Goal: Task Accomplishment & Management: Manage account settings

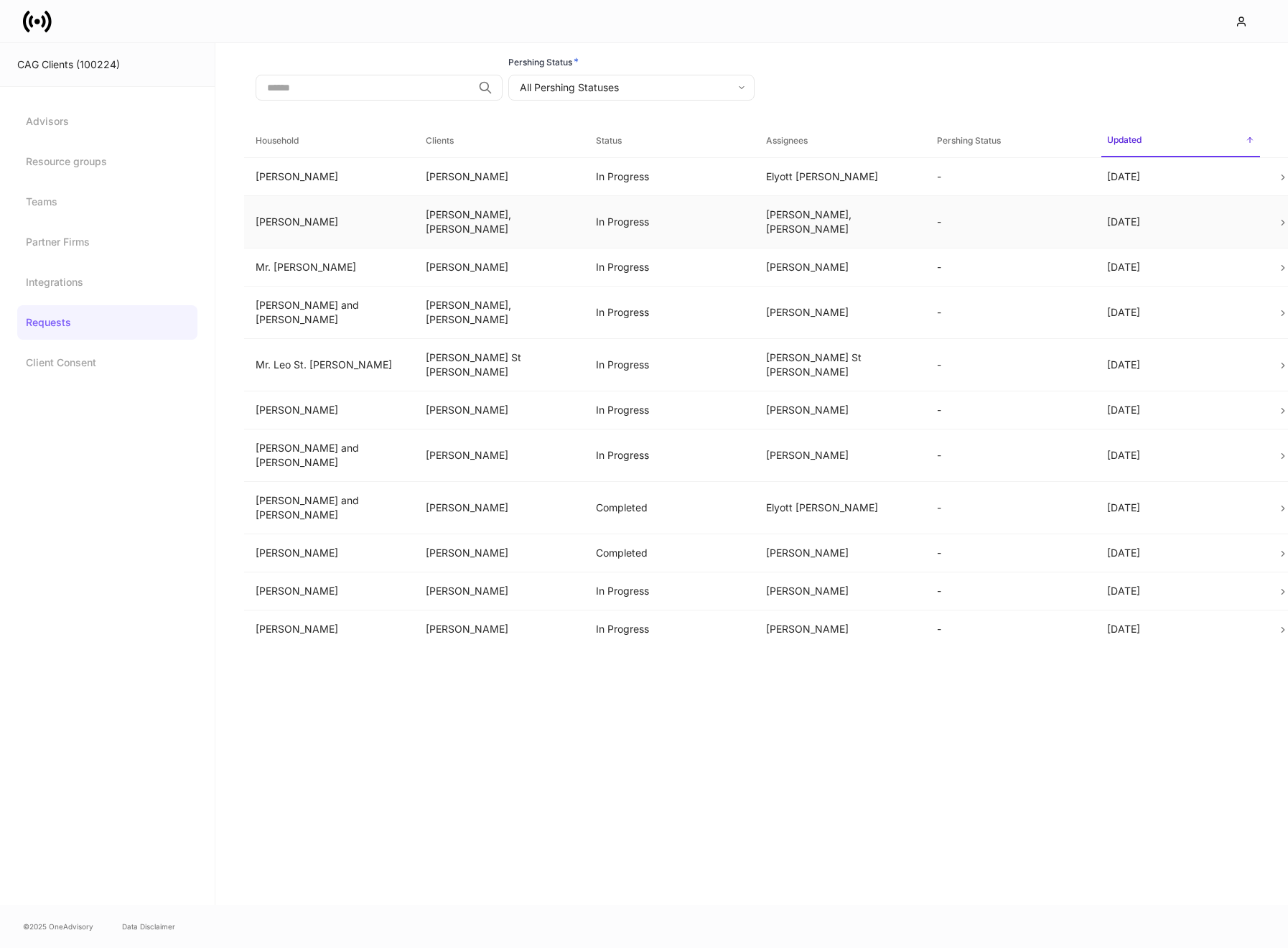
click at [363, 229] on td "[PERSON_NAME]" at bounding box center [329, 222] width 171 height 53
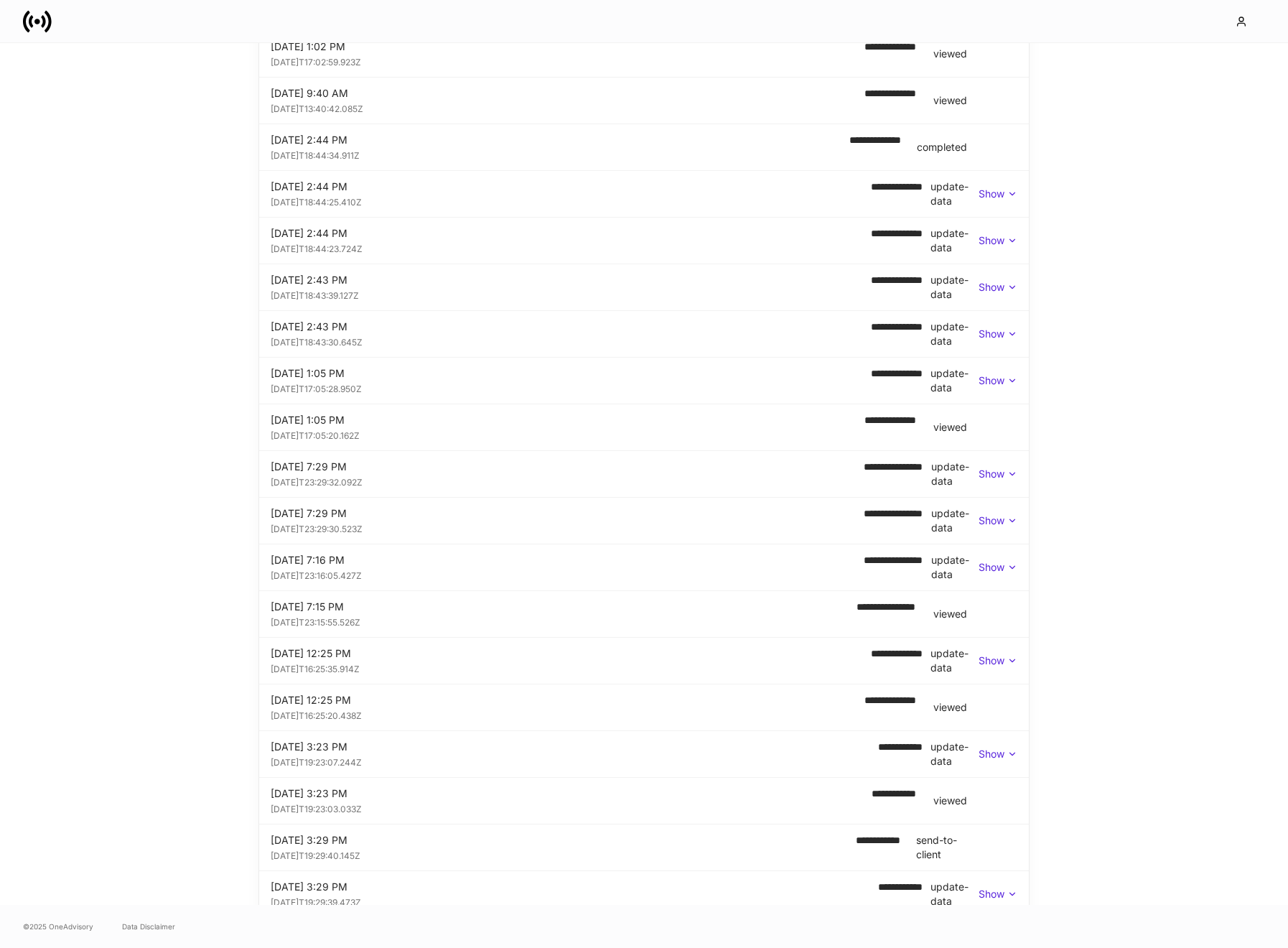
scroll to position [402, 0]
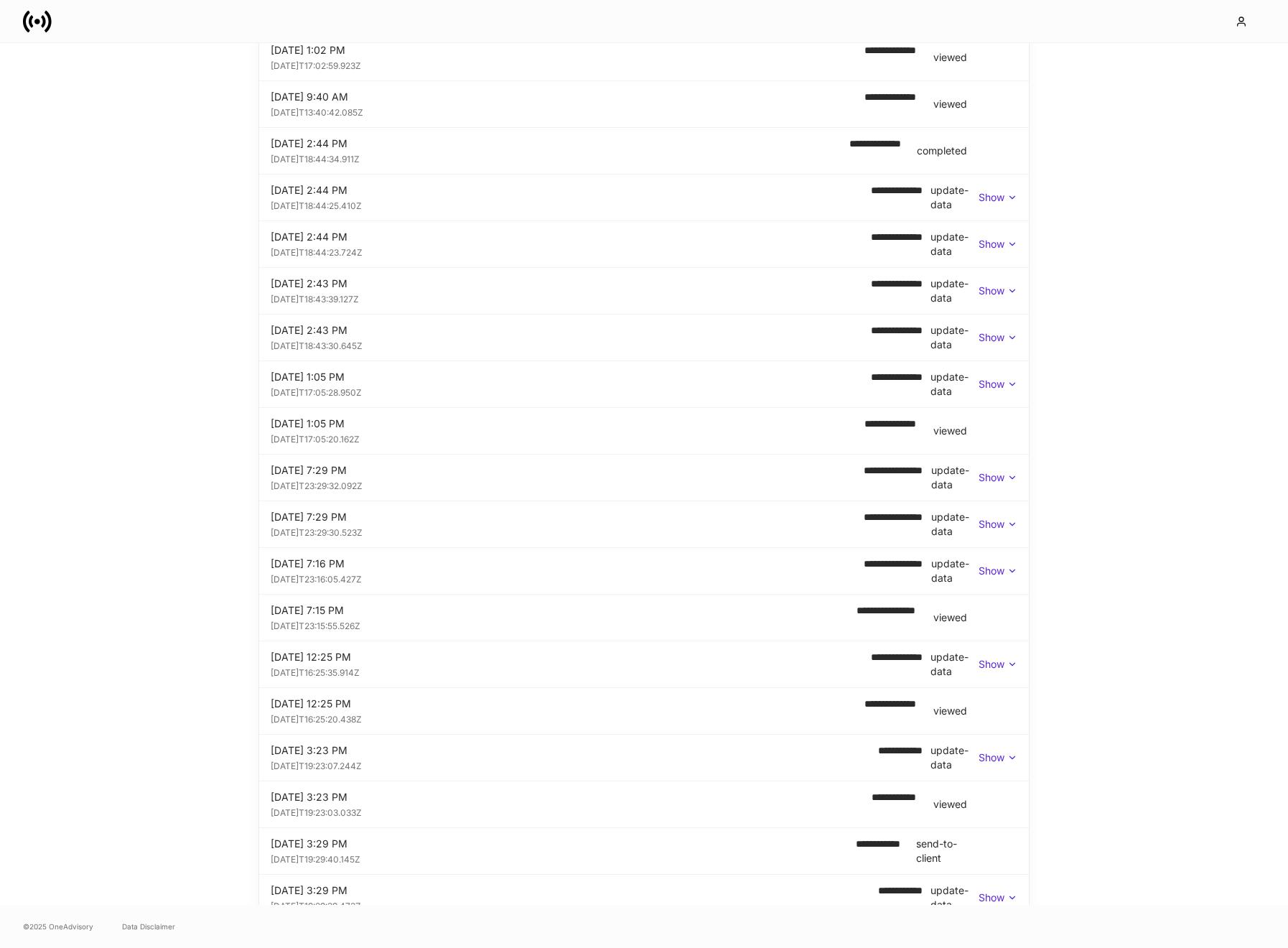
click at [996, 474] on p "Show" at bounding box center [991, 477] width 25 height 14
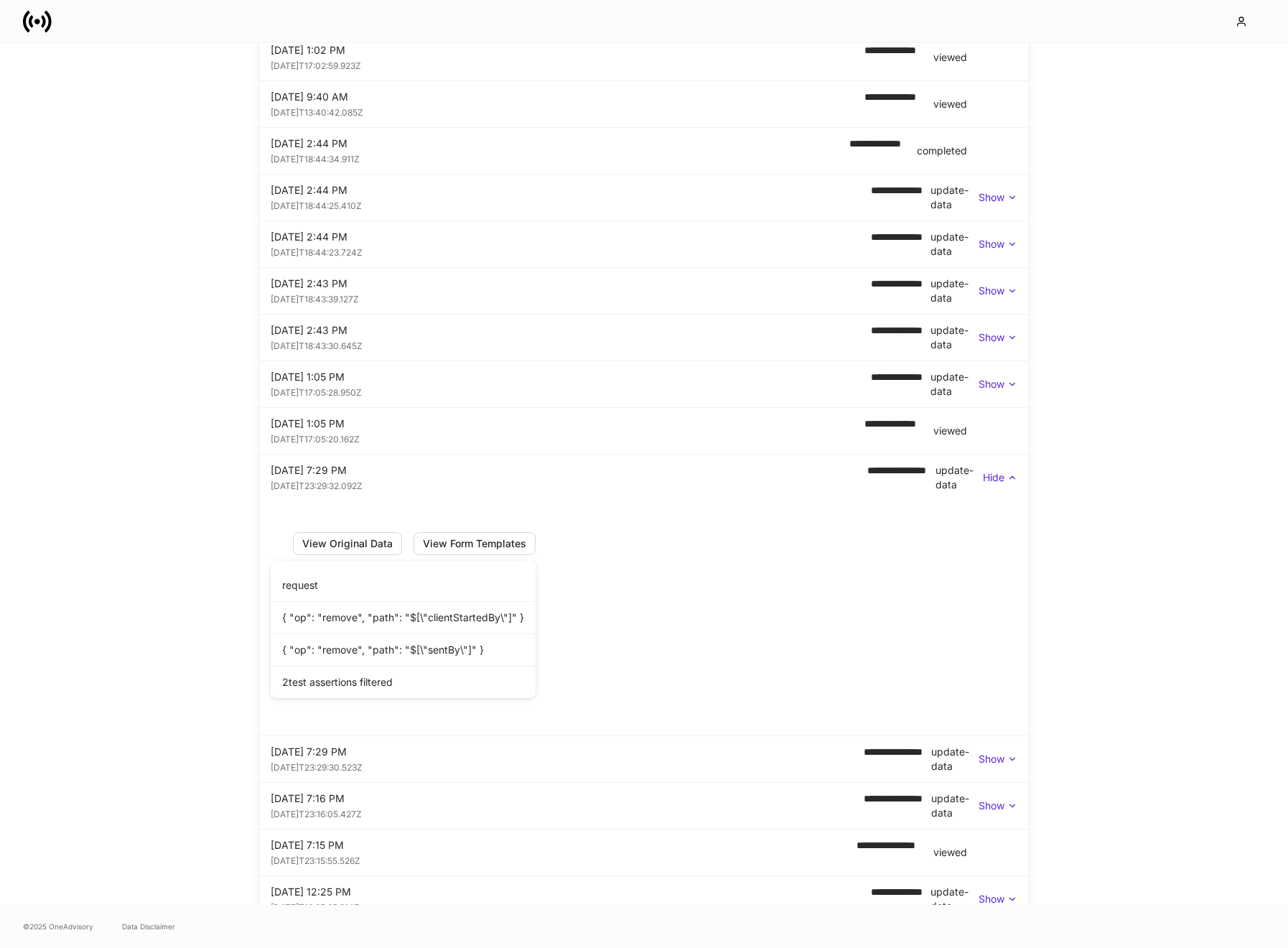
click at [990, 476] on p "Hide" at bounding box center [994, 477] width 22 height 14
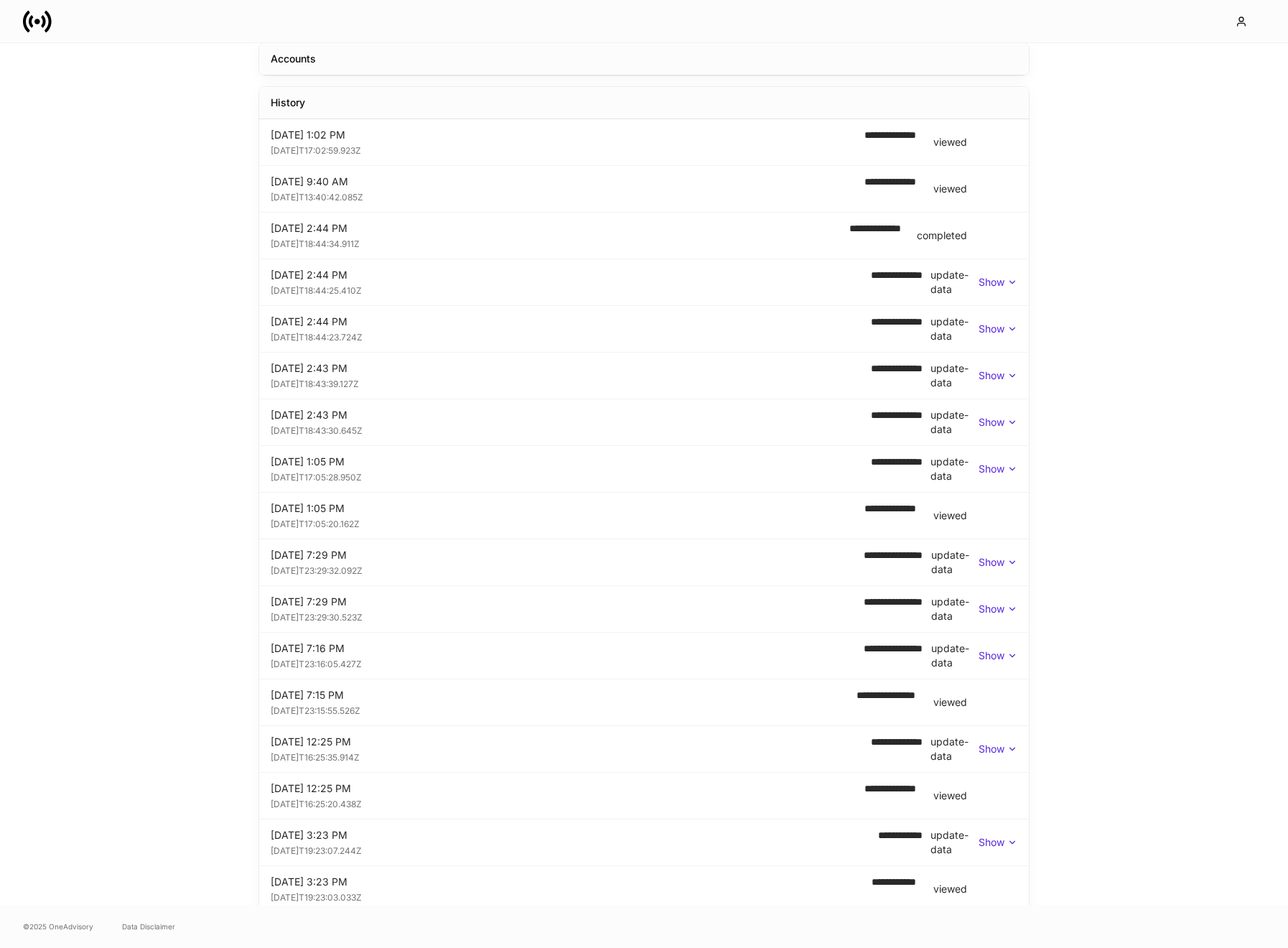
scroll to position [315, 0]
click at [999, 563] on p "Show" at bounding box center [991, 564] width 25 height 14
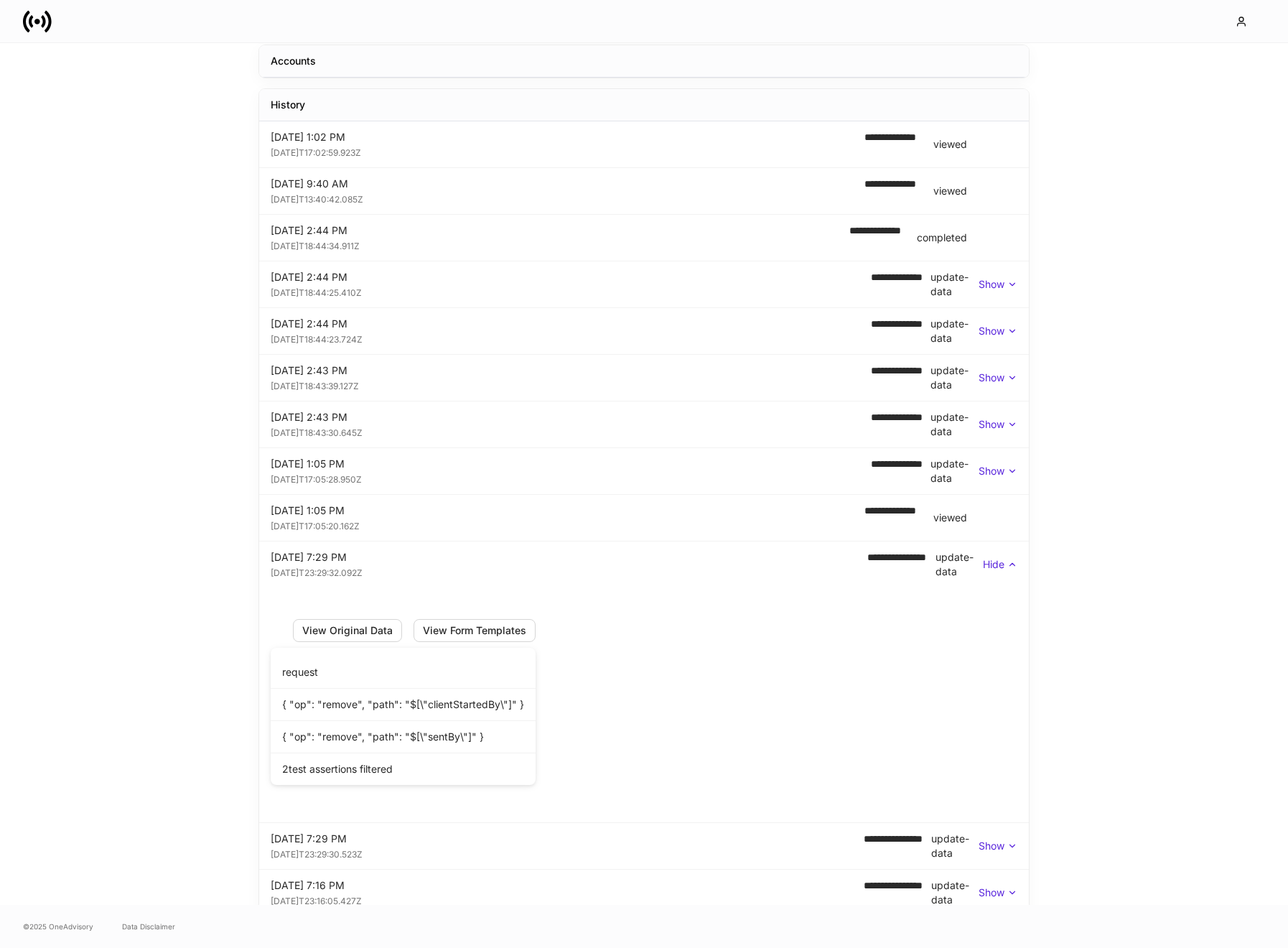
click at [999, 563] on p "Hide" at bounding box center [994, 564] width 22 height 14
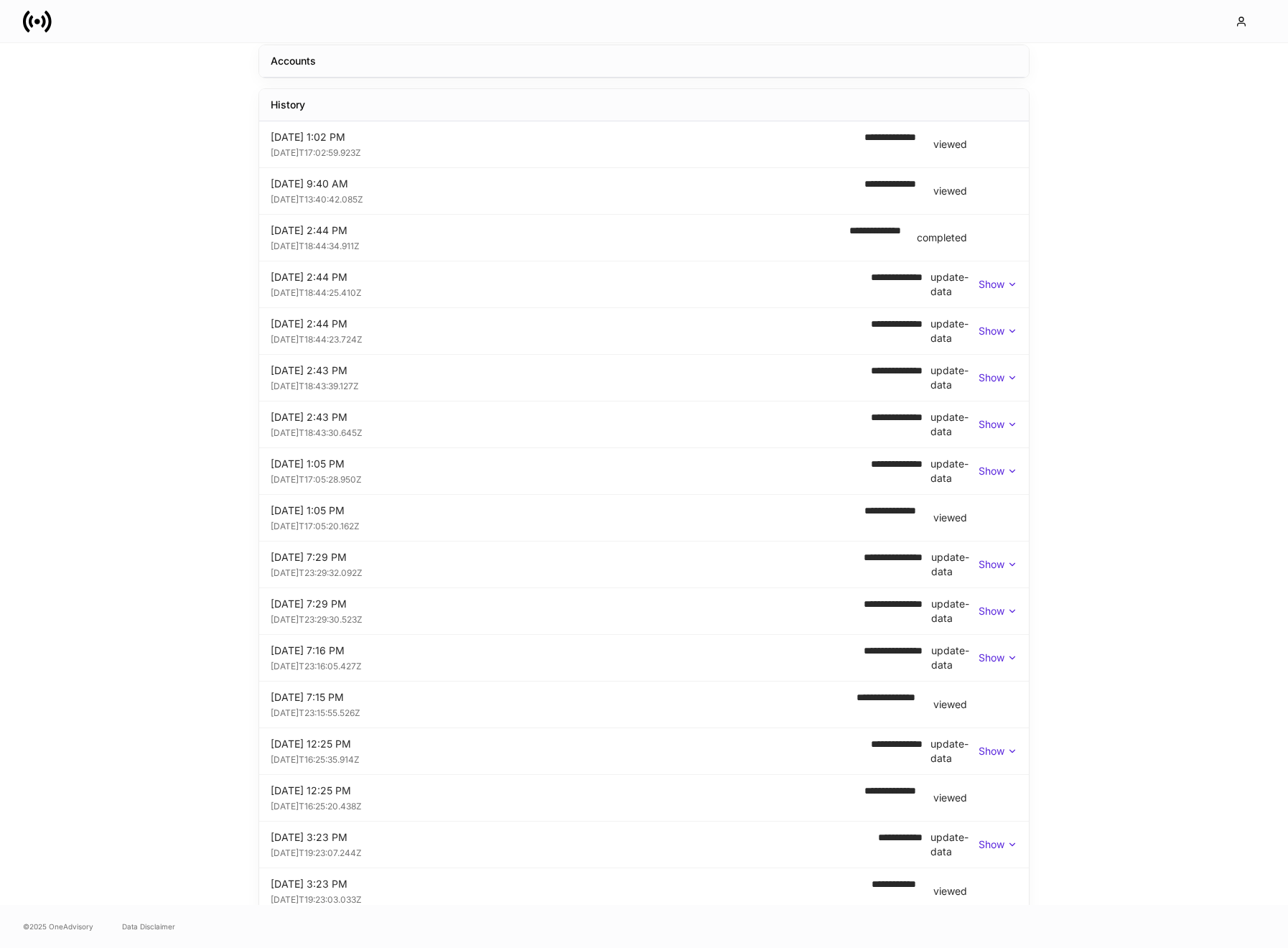
click at [990, 563] on p "Show" at bounding box center [991, 564] width 25 height 14
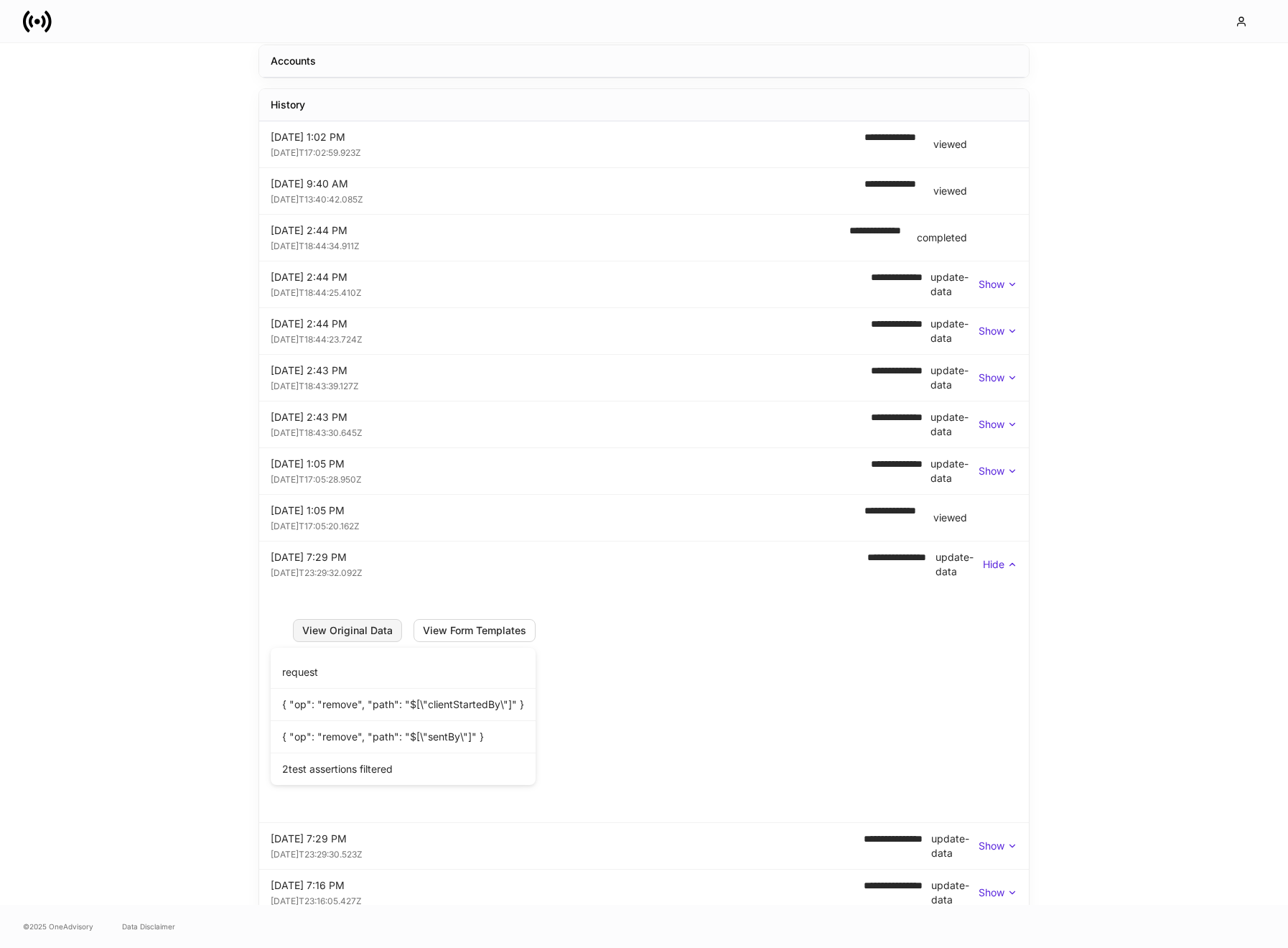
click at [355, 635] on button "View Original Data" at bounding box center [348, 631] width 109 height 23
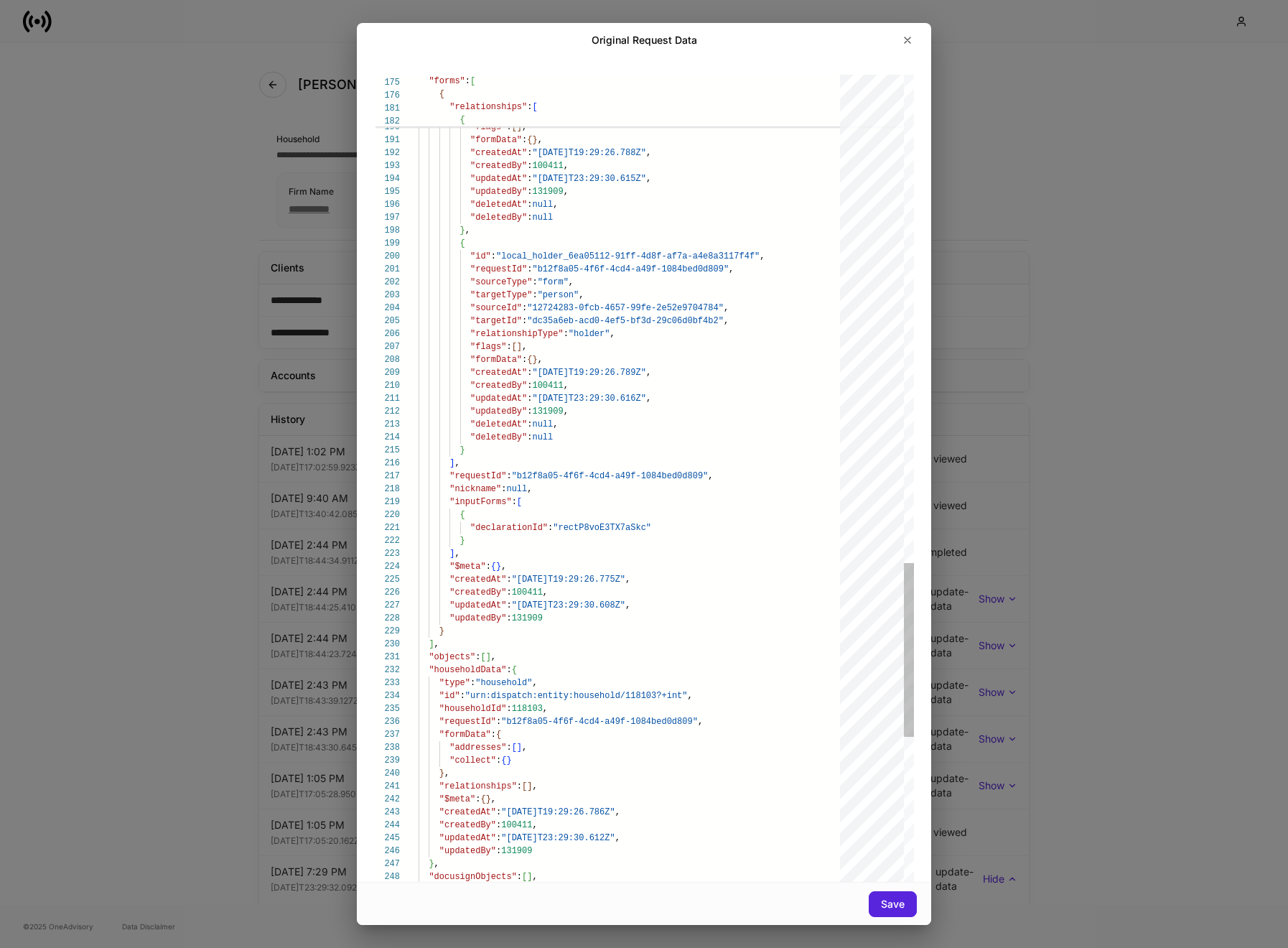
type textarea "**********"
click at [655, 441] on div ""deletedBy" : null" at bounding box center [635, 438] width 432 height 13
click at [1041, 418] on div "Original Request Data 252 248 249 250 251 240 241 242 243 244 245 246 247 231 2…" at bounding box center [644, 474] width 1288 height 948
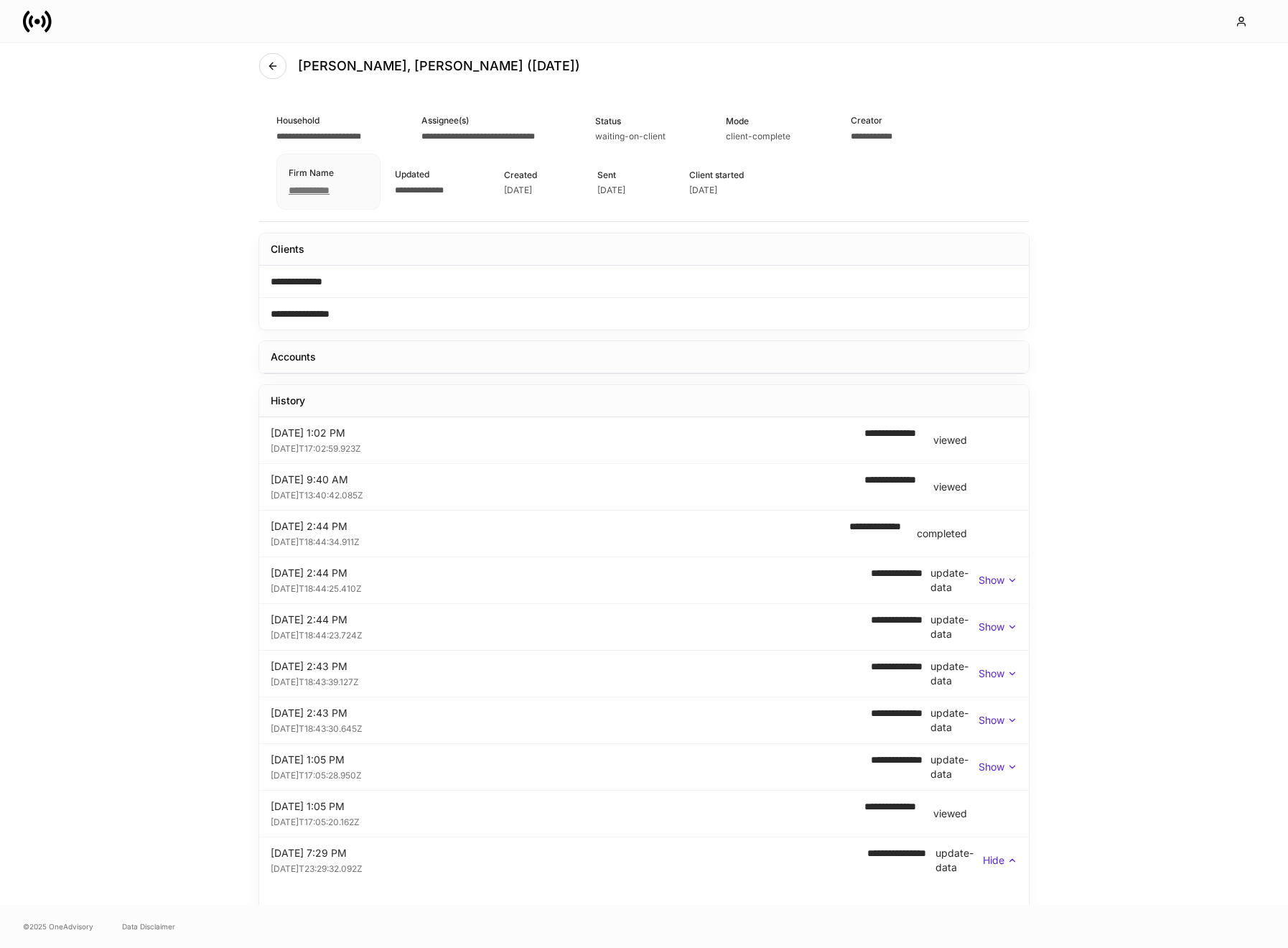
scroll to position [18, 0]
click at [1009, 580] on icon at bounding box center [1013, 581] width 10 height 10
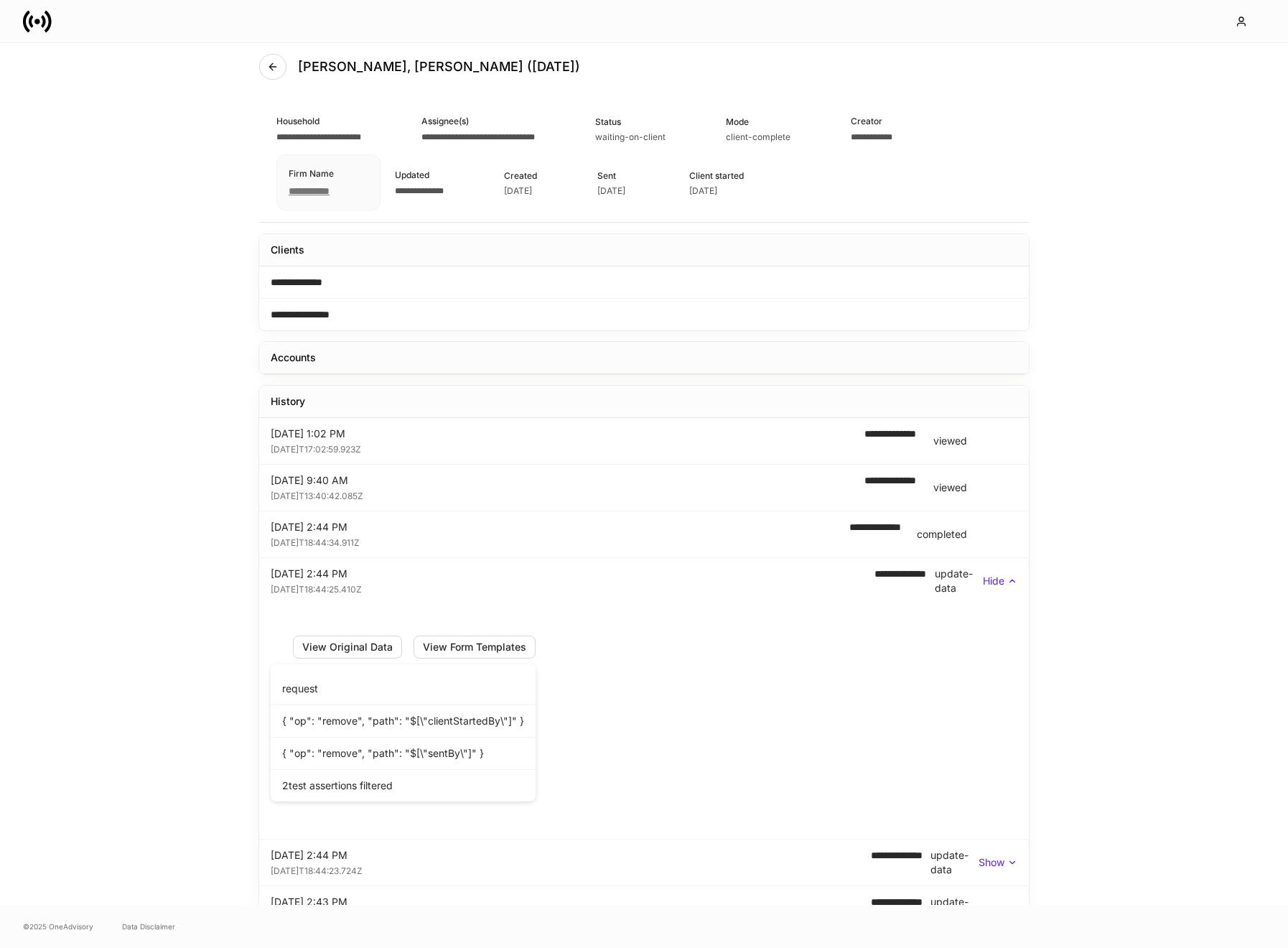
click at [1009, 580] on icon at bounding box center [1013, 581] width 10 height 10
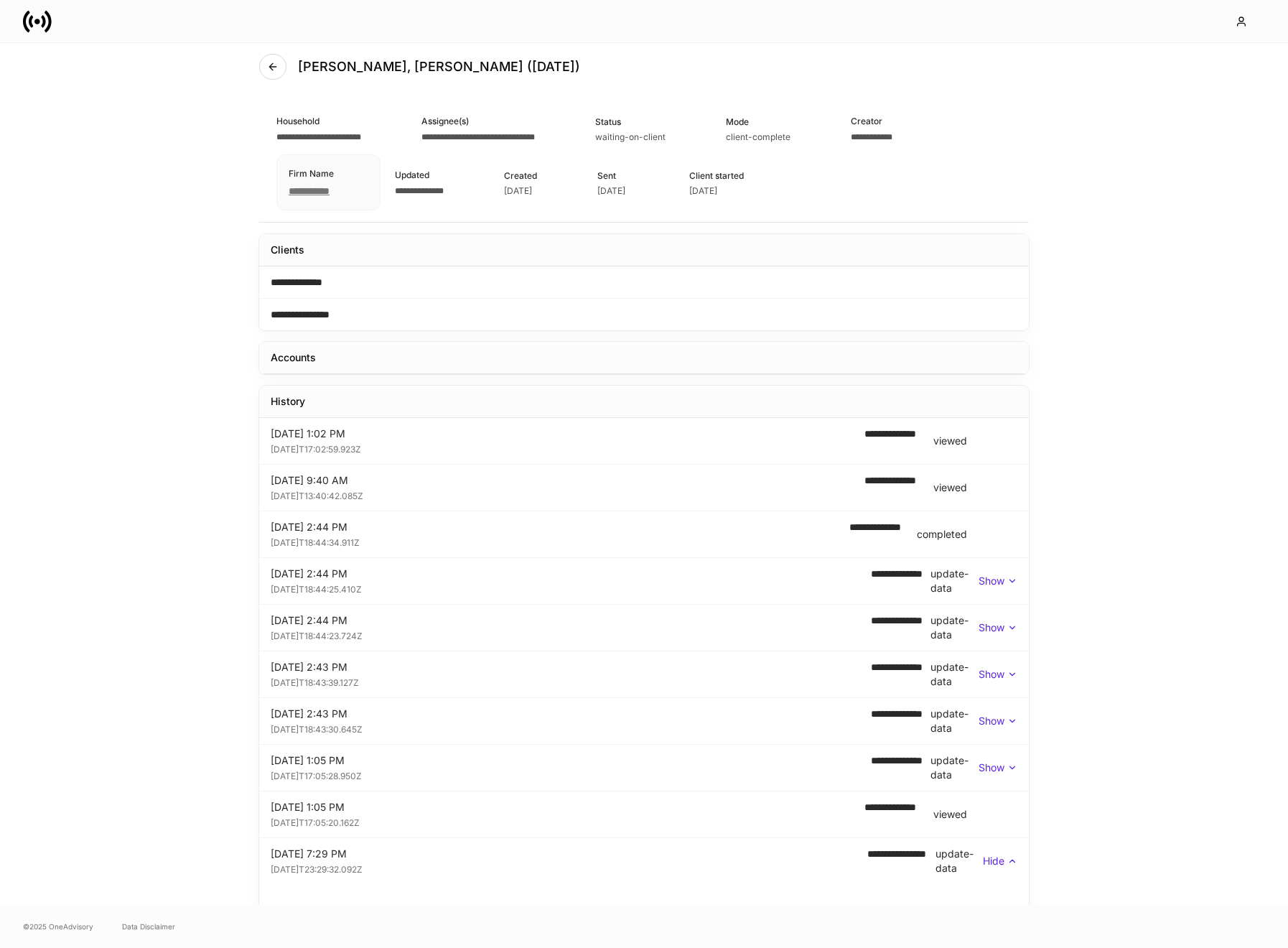
click at [1006, 580] on div "Show" at bounding box center [998, 581] width 39 height 14
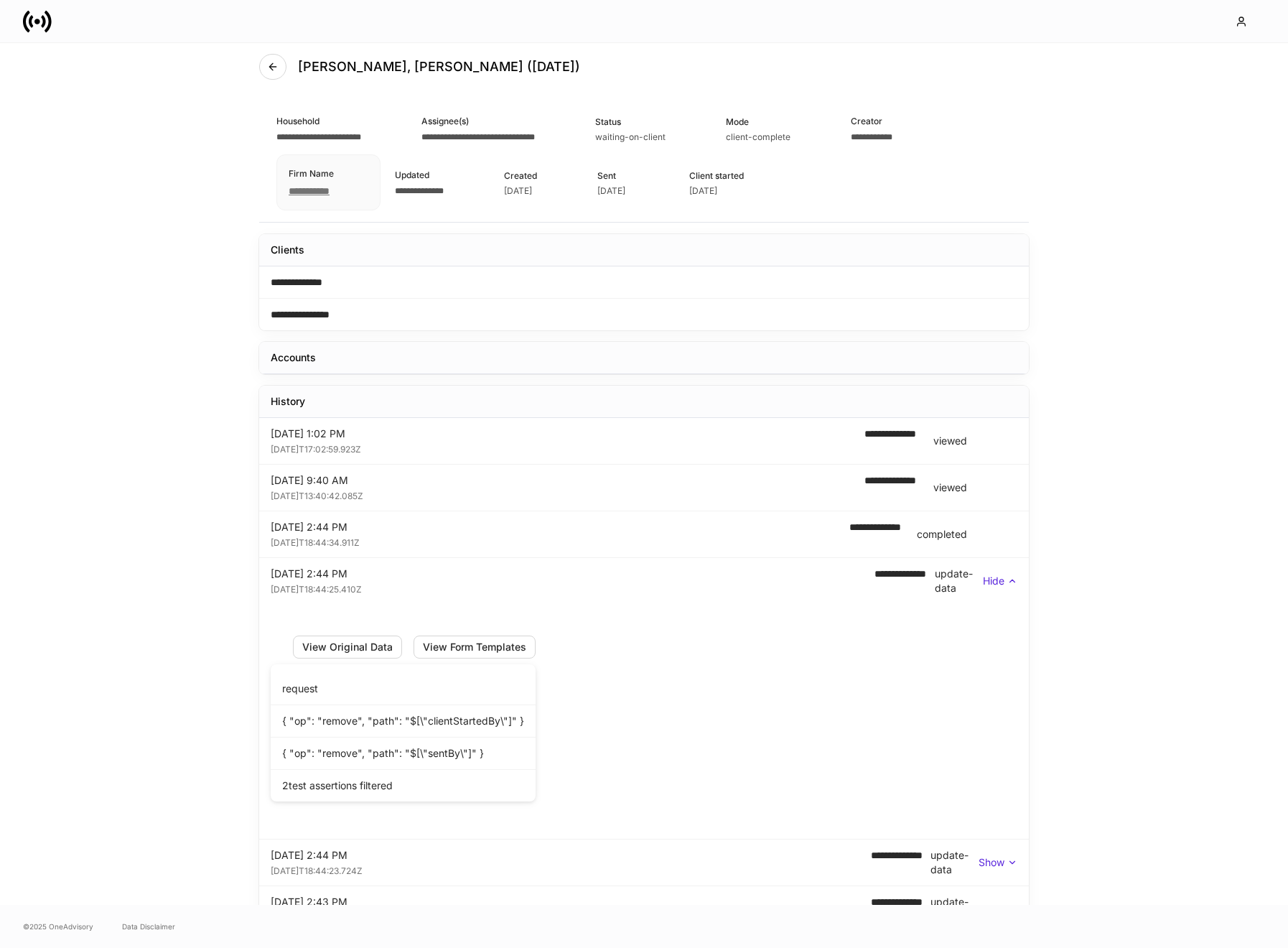
click at [1006, 580] on div "Hide" at bounding box center [1000, 581] width 35 height 14
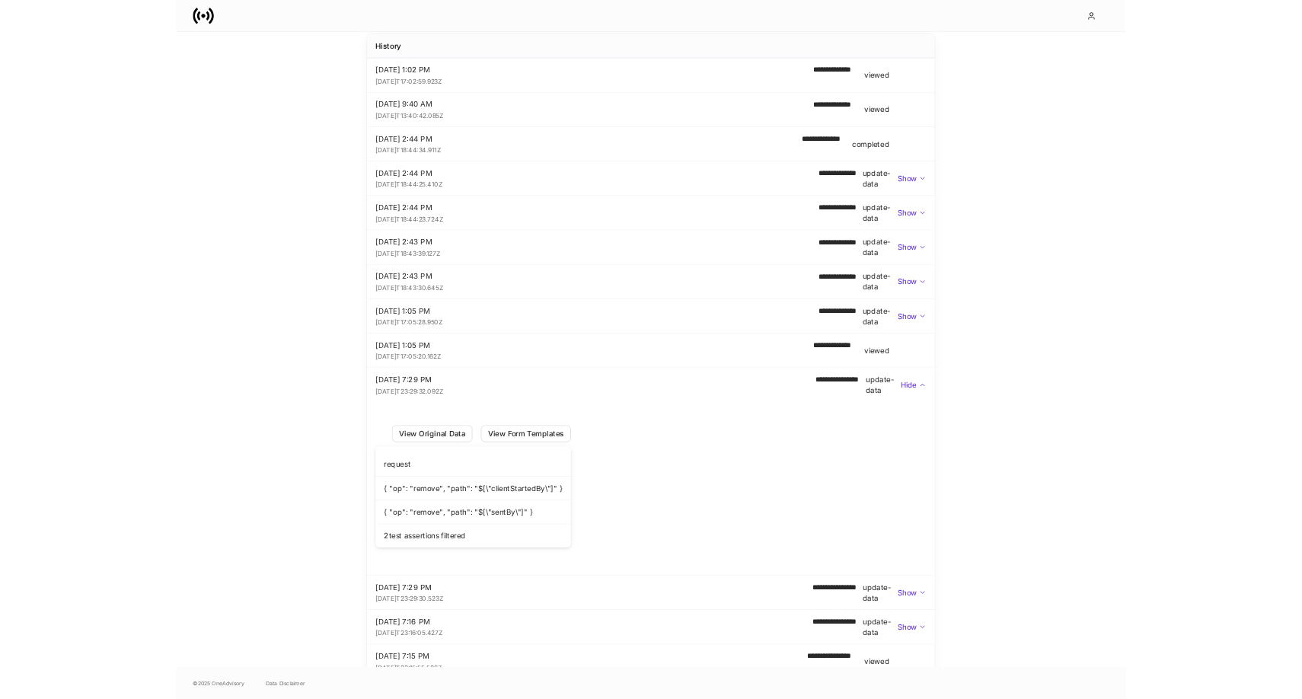
scroll to position [368, 0]
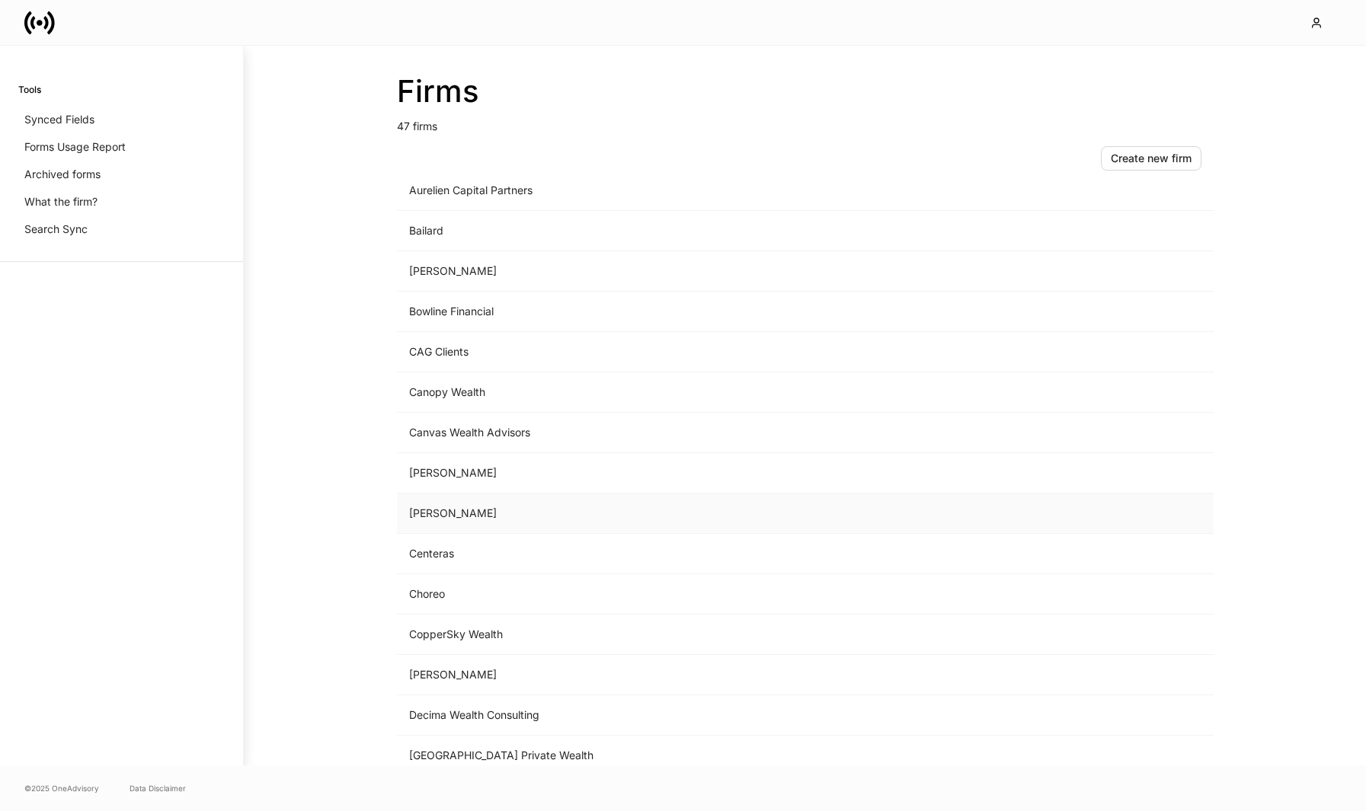
scroll to position [123, 0]
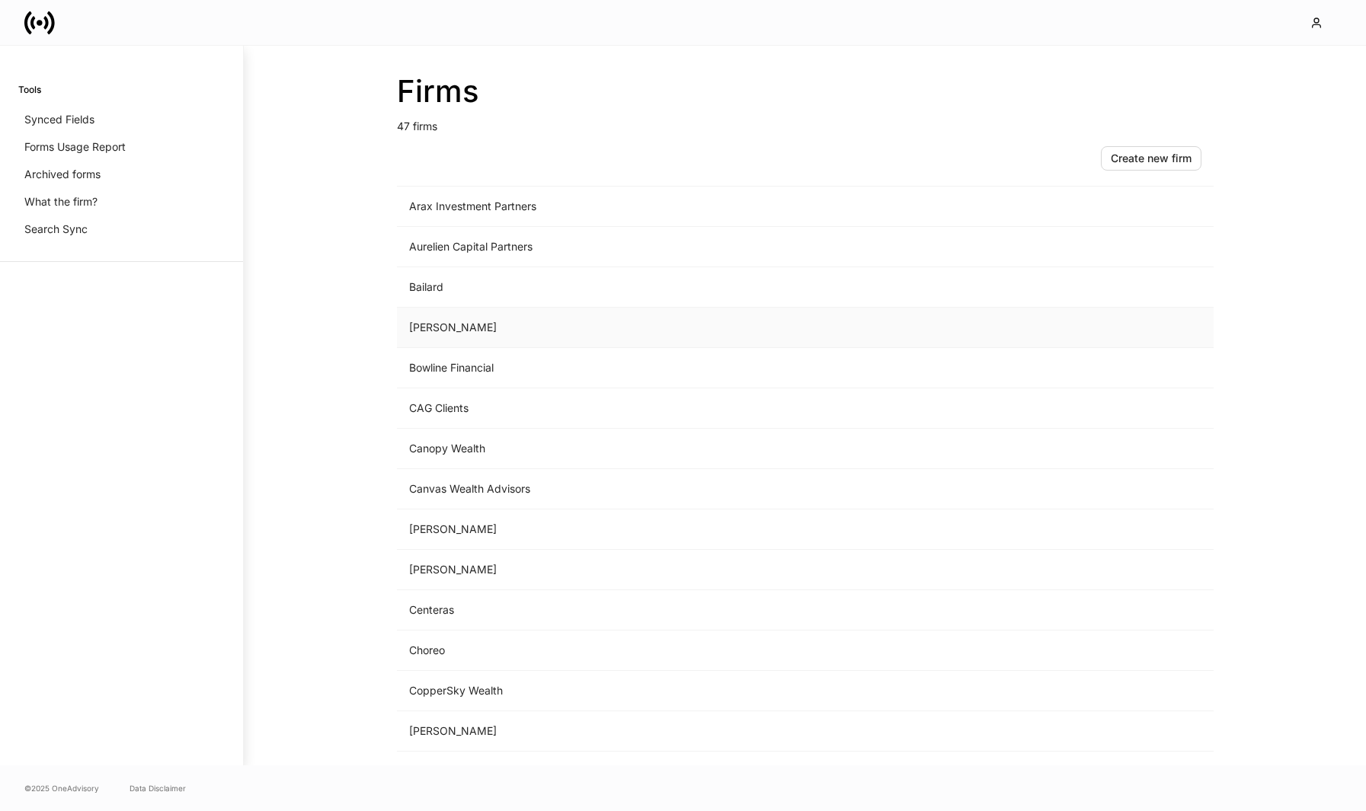
click at [481, 338] on td "[PERSON_NAME]" at bounding box center [679, 328] width 564 height 40
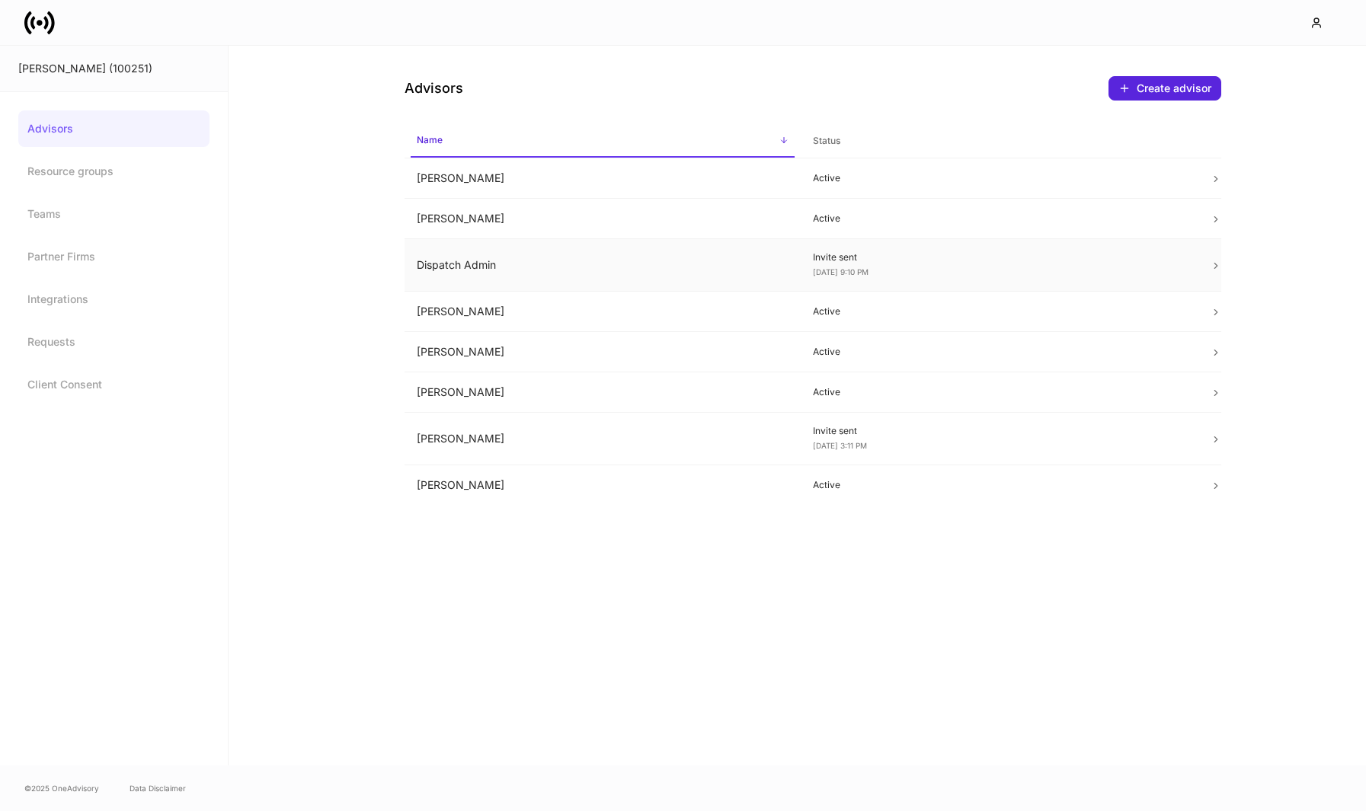
click at [619, 272] on td "Dispatch Admin" at bounding box center [602, 265] width 397 height 53
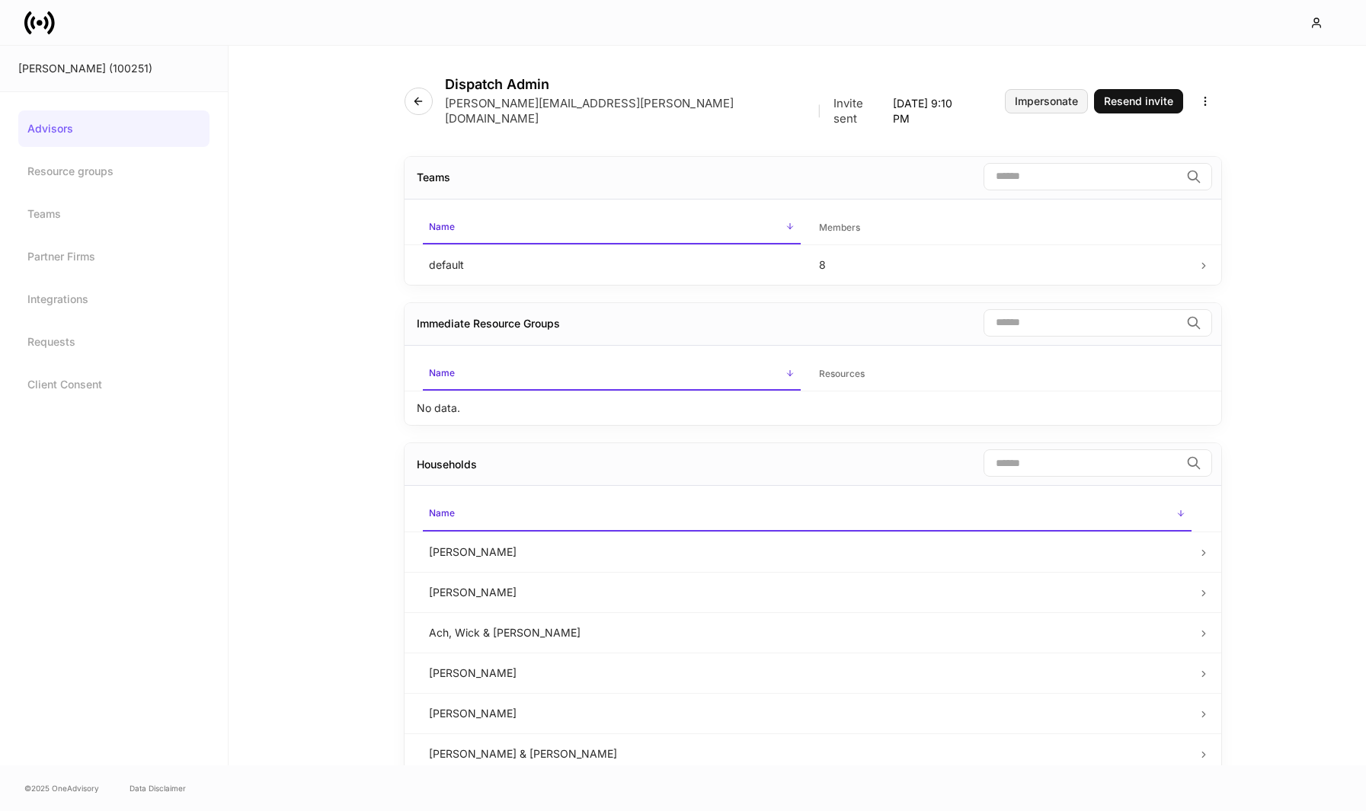
click at [1024, 101] on button "Impersonate" at bounding box center [1046, 101] width 83 height 24
click at [415, 110] on div "Dispatch Admin [PERSON_NAME][EMAIL_ADDRESS][PERSON_NAME][DOMAIN_NAME] | Invite …" at bounding box center [812, 92] width 816 height 93
click at [37, 15] on icon at bounding box center [39, 23] width 30 height 30
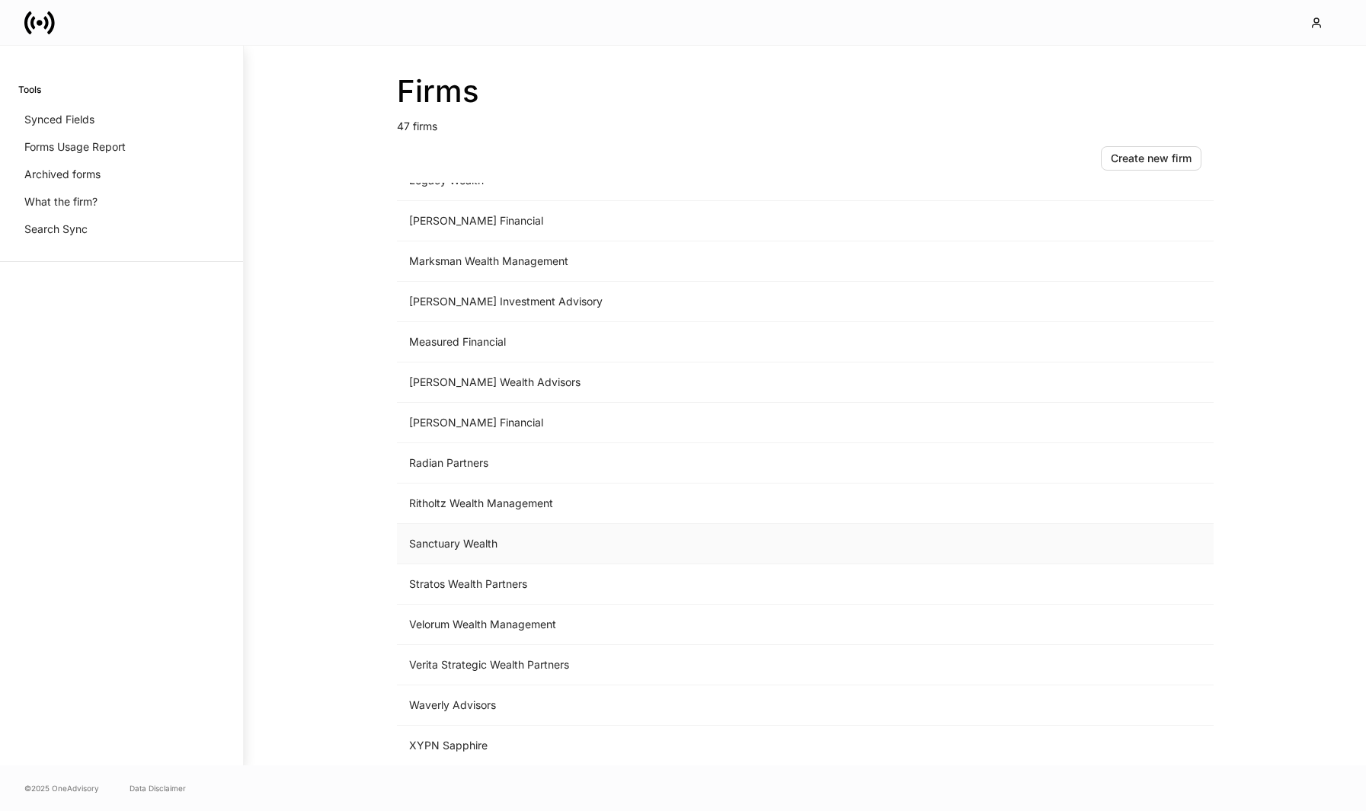
scroll to position [1369, 0]
click at [513, 338] on td "Measured Financial" at bounding box center [679, 342] width 564 height 40
